Goal: Navigation & Orientation: Find specific page/section

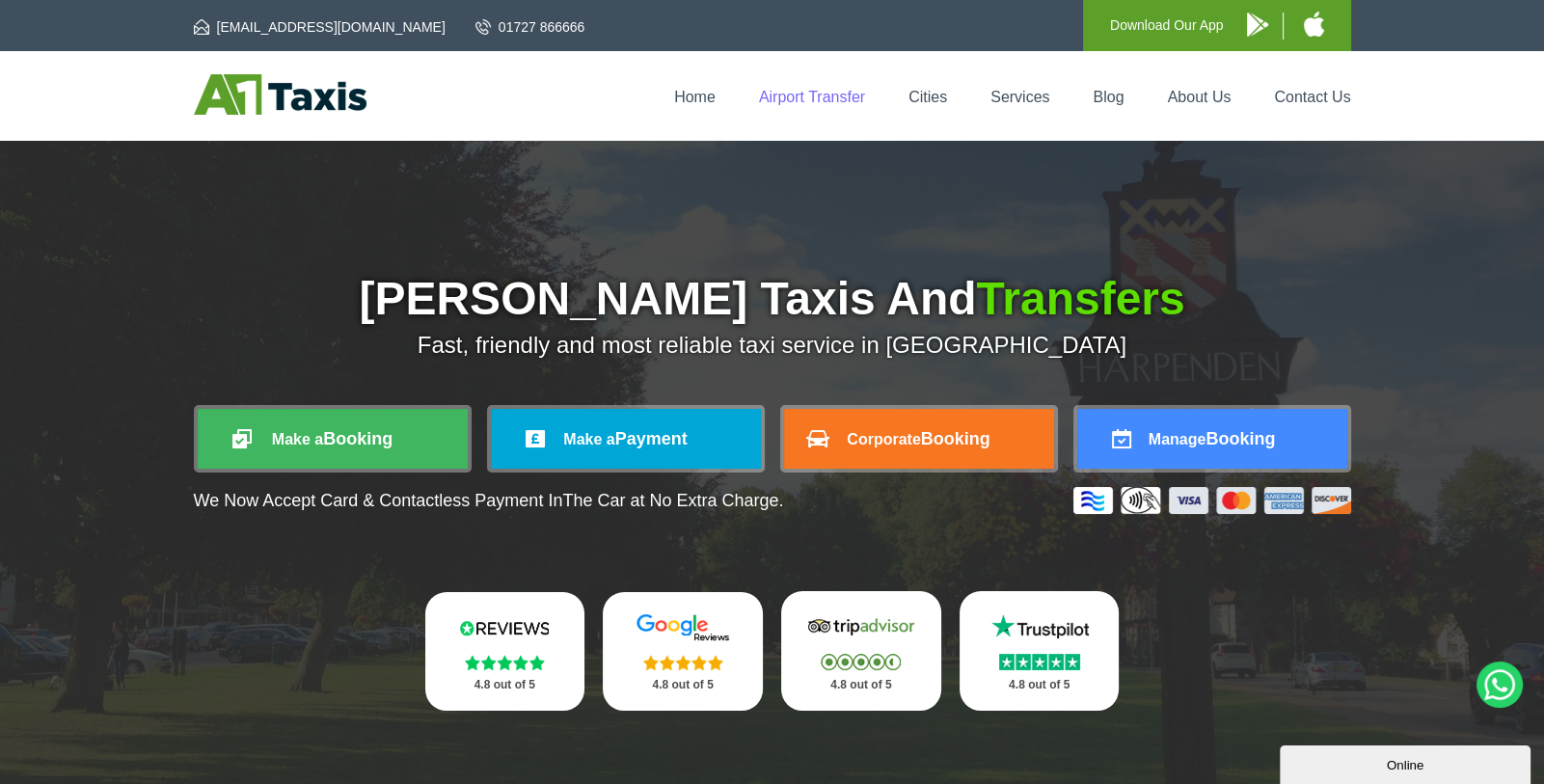
click at [831, 93] on link "Airport Transfer" at bounding box center [812, 97] width 106 height 16
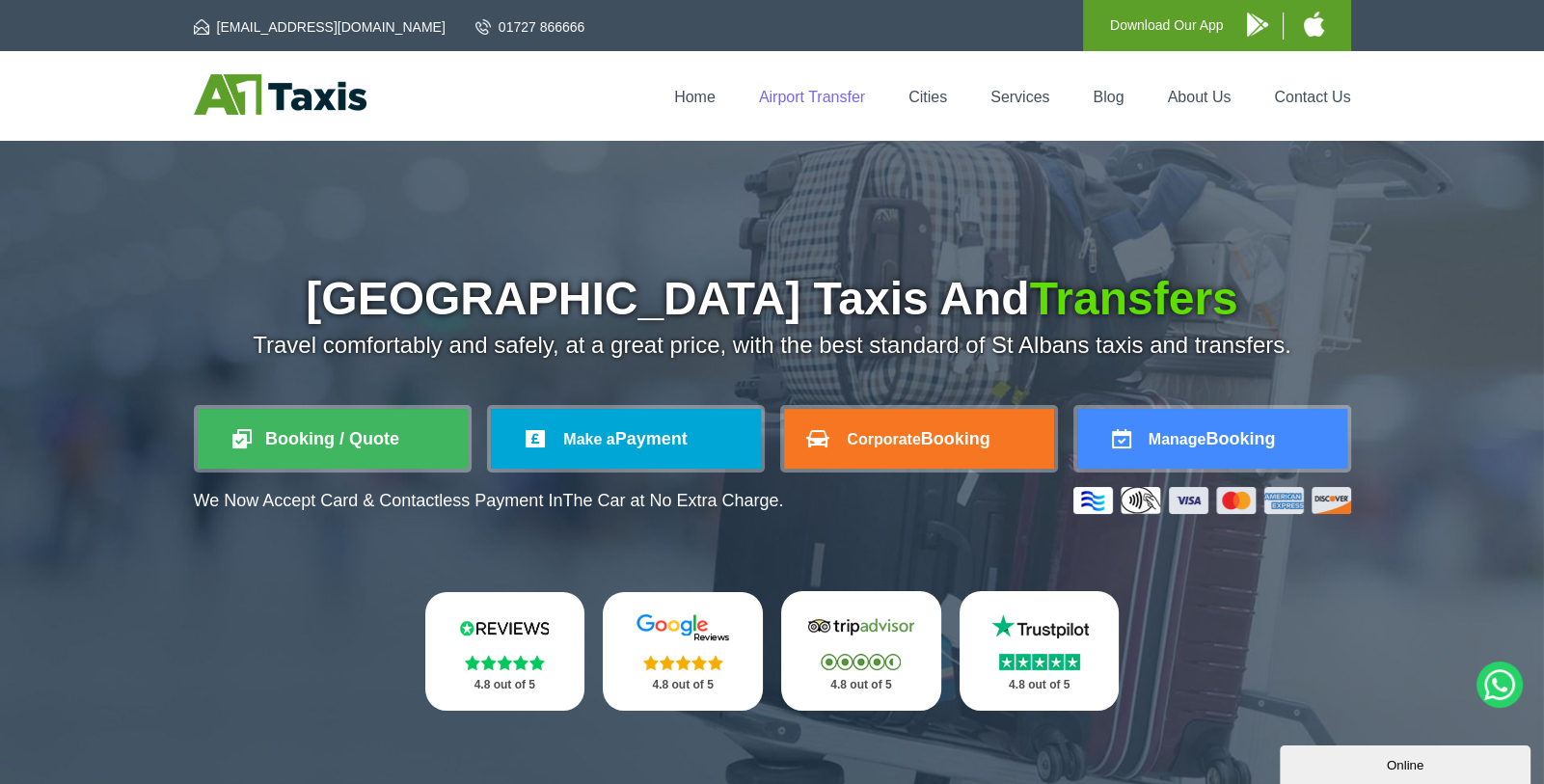
click at [822, 100] on link "Airport Transfer" at bounding box center [812, 97] width 106 height 16
